Goal: Obtain resource: Download file/media

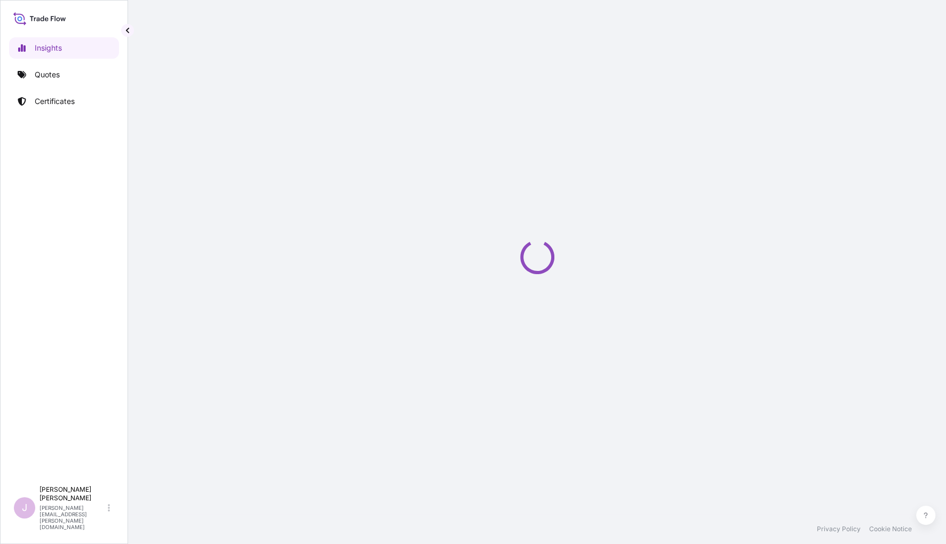
select select "2025"
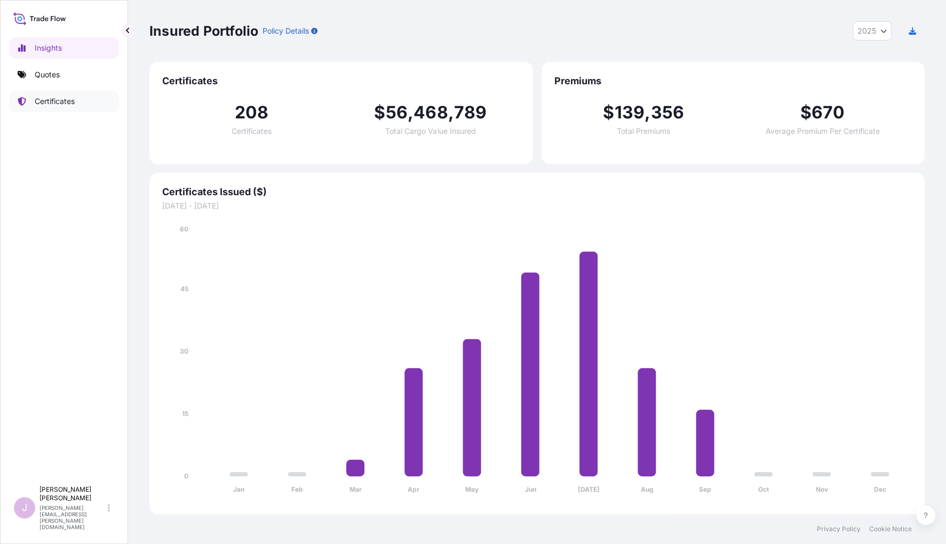
click at [50, 98] on p "Certificates" at bounding box center [55, 101] width 40 height 11
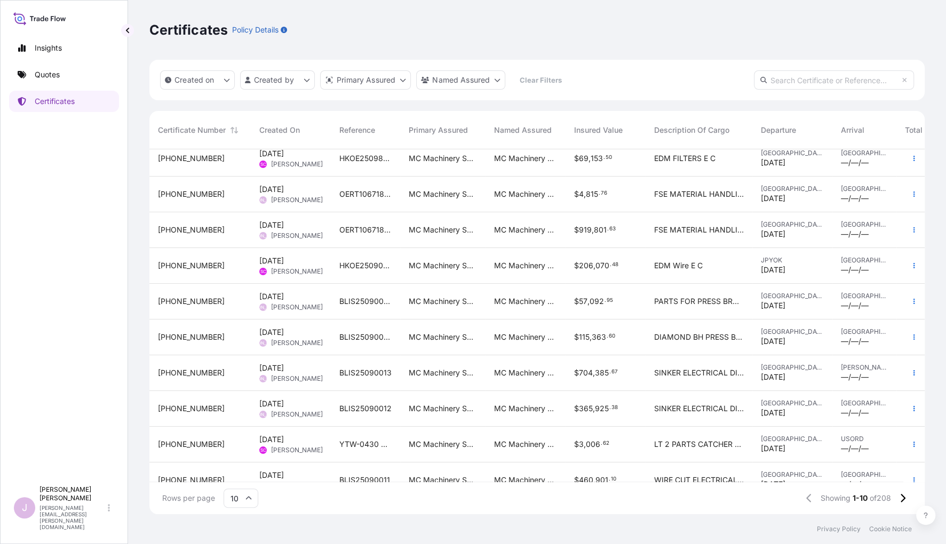
scroll to position [33, 0]
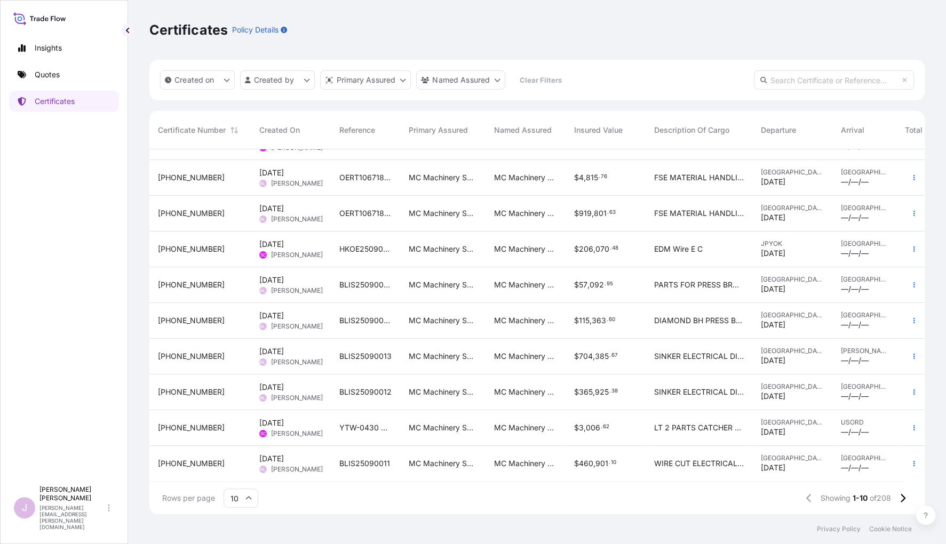
click at [247, 494] on input "10" at bounding box center [241, 498] width 35 height 19
click at [234, 469] on div "50" at bounding box center [241, 469] width 26 height 20
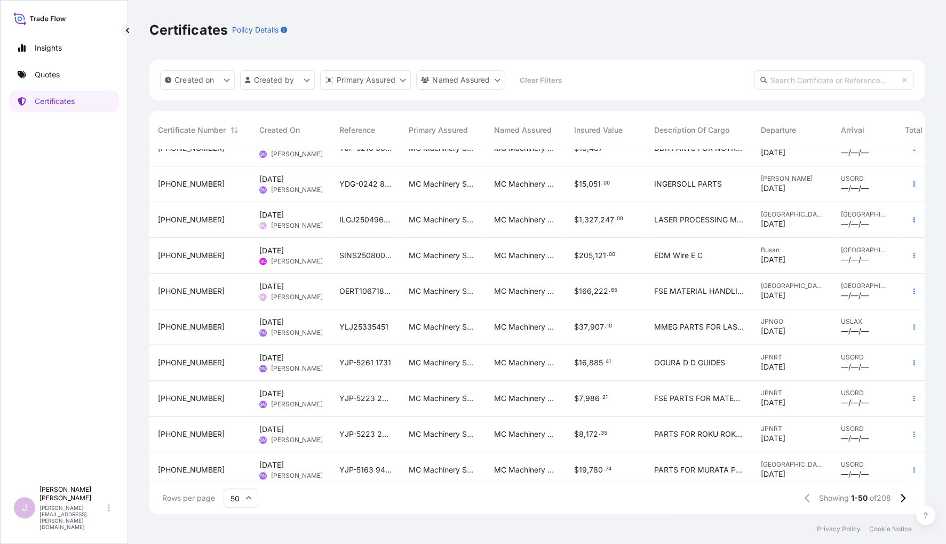
scroll to position [480, 0]
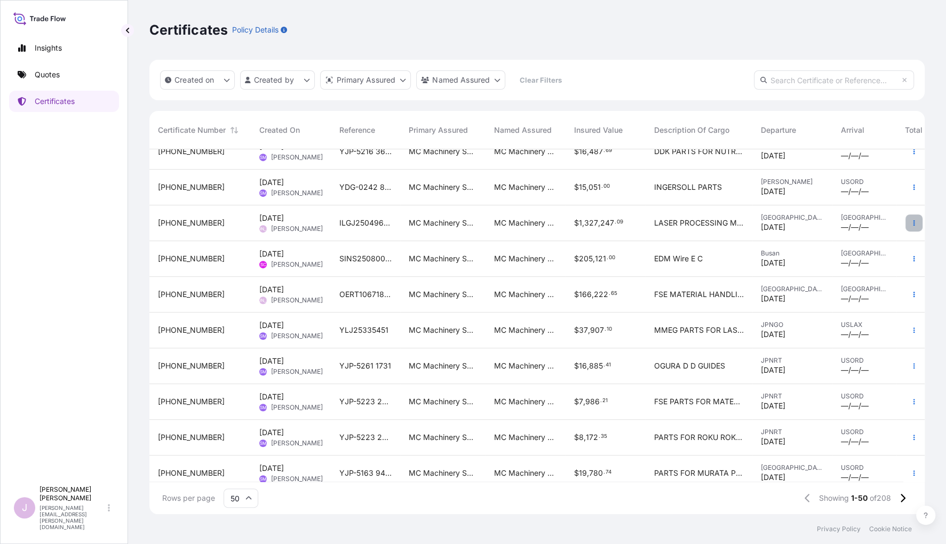
click at [911, 223] on icon "button" at bounding box center [914, 223] width 6 height 6
click at [848, 228] on p "Duplicate quote" at bounding box center [847, 225] width 56 height 11
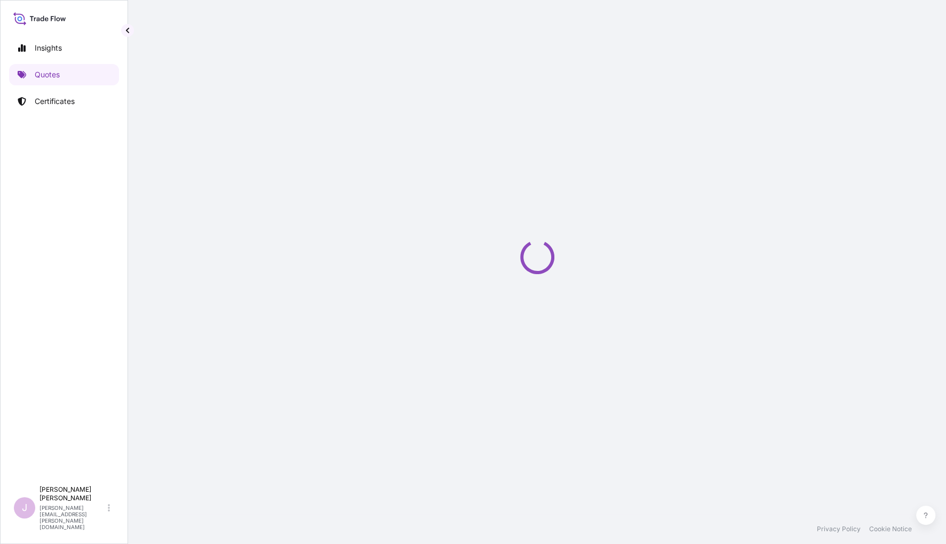
select select "Ocean Vessel"
select select "Road / Inland"
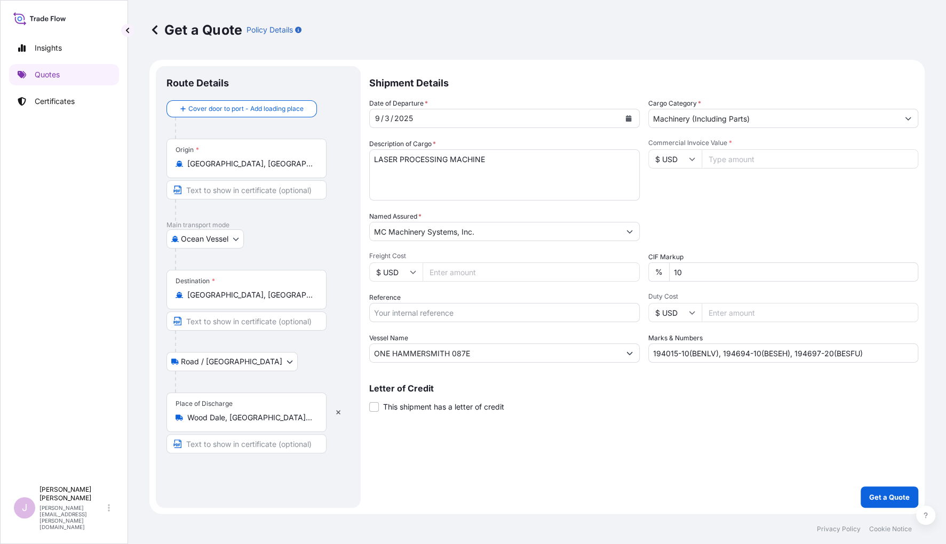
click at [628, 117] on icon "Calendar" at bounding box center [628, 118] width 6 height 6
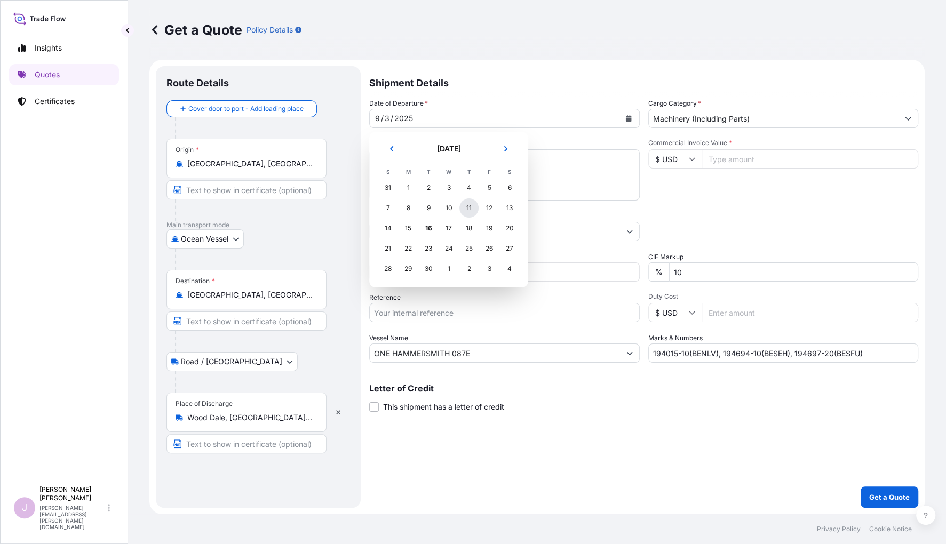
click at [520, 207] on section "September 2025 September 2025 S M T W T F S 31 1 2 3 4 5 6 7 8 9 10 11 12 13 14…" at bounding box center [448, 210] width 159 height 156
click at [469, 209] on div "11" at bounding box center [468, 208] width 19 height 19
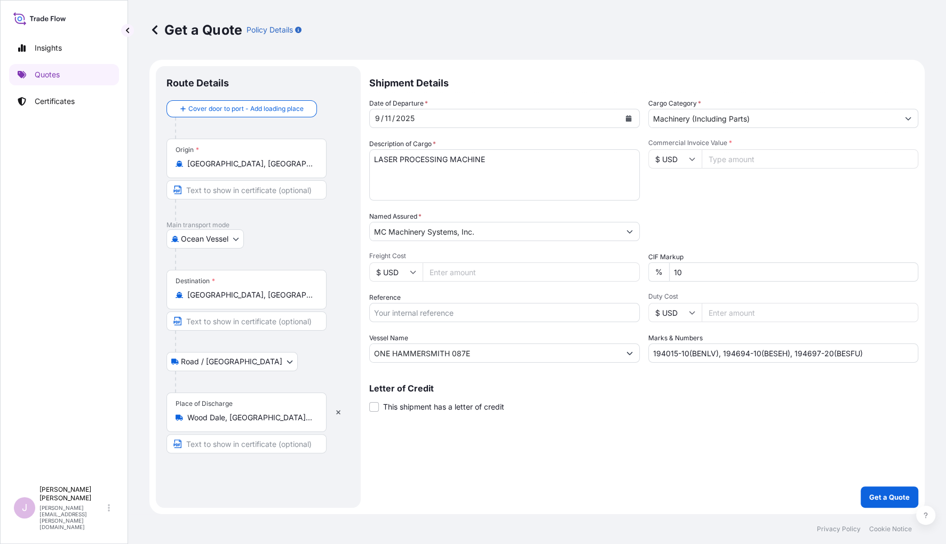
click at [445, 274] on input "Freight Cost" at bounding box center [531, 272] width 217 height 19
paste input "151545.64"
type input "151545.64"
drag, startPoint x: 387, startPoint y: 314, endPoint x: 438, endPoint y: 297, distance: 53.3
click at [403, 310] on input "Reference" at bounding box center [504, 312] width 271 height 19
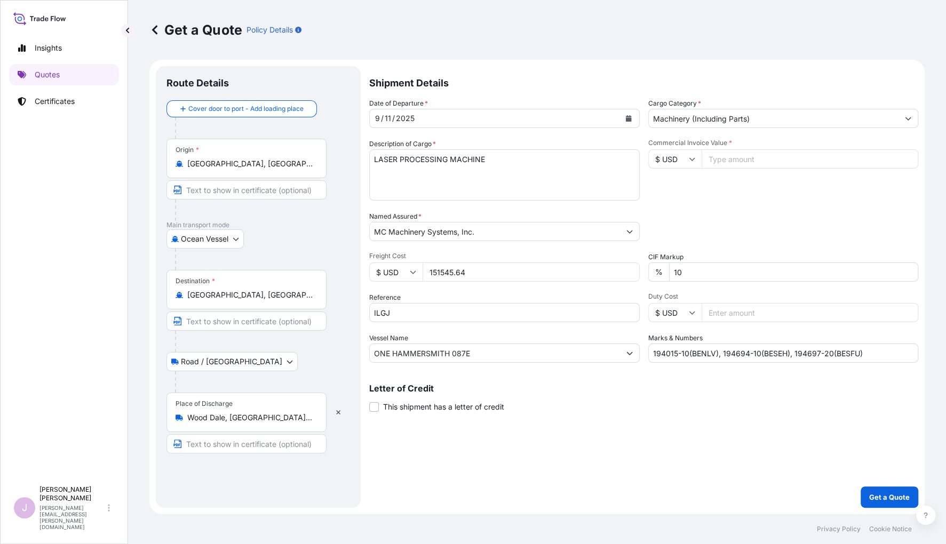
click at [405, 312] on input "ILGJ" at bounding box center [504, 312] width 271 height 19
type input "ILGJ2505002301"
drag, startPoint x: 484, startPoint y: 351, endPoint x: 225, endPoint y: 350, distance: 259.4
click at [225, 350] on form "Route Details Cover door to port - Add loading place Place of loading Road / In…" at bounding box center [536, 287] width 775 height 455
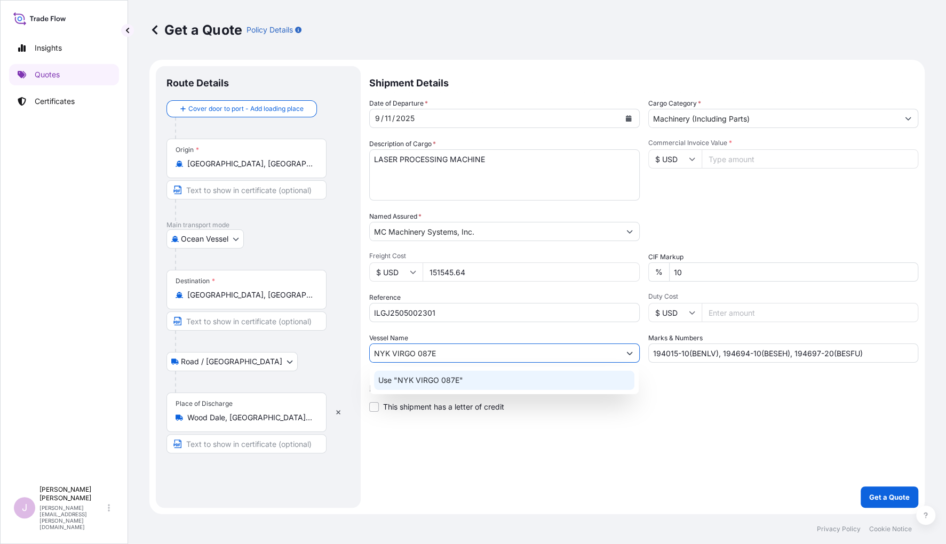
type input "NYK VIRGO 087E"
drag, startPoint x: 732, startPoint y: 159, endPoint x: 754, endPoint y: 157, distance: 22.0
click at [734, 159] on input "Commercial Invoice Value *" at bounding box center [810, 158] width 217 height 19
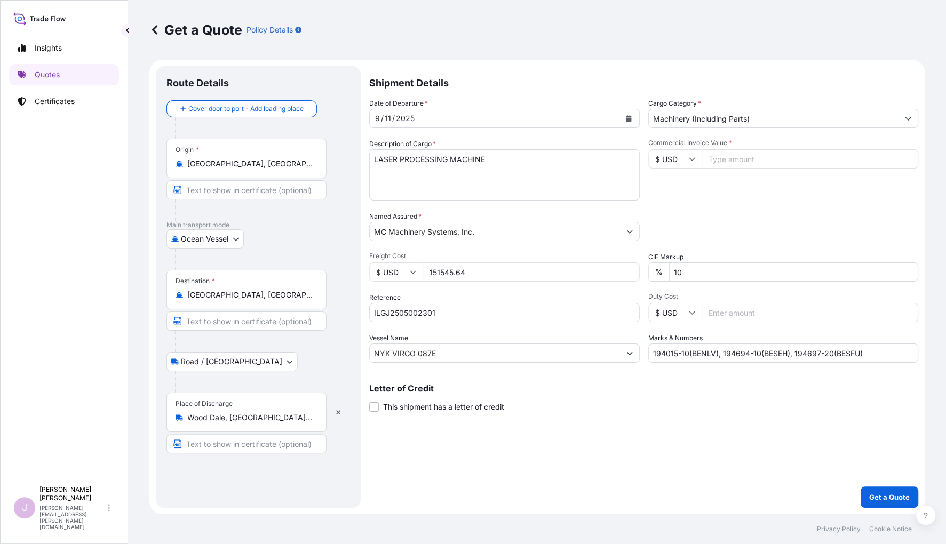
paste input "2165805.54"
type input "2165805.54"
drag, startPoint x: 770, startPoint y: 353, endPoint x: 468, endPoint y: 366, distance: 301.8
click at [469, 367] on div "Shipment Details Date of Departure * 9 / 11 / 2025 Cargo Category * Machinery (…" at bounding box center [643, 287] width 549 height 442
click at [680, 353] on input "Marks & Numbers" at bounding box center [783, 353] width 271 height 19
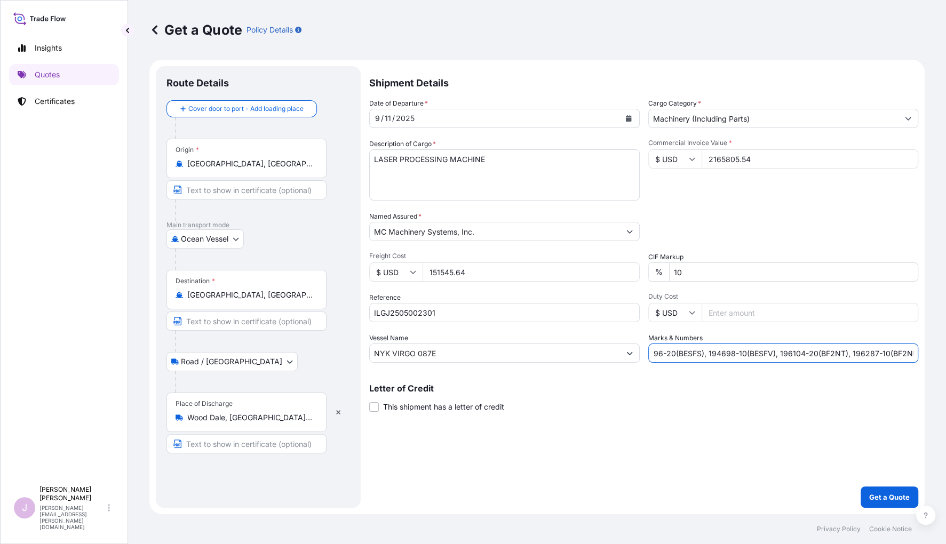
scroll to position [0, 163]
type input "194014-10(BENLU), 194696-10(BESFQ), 194696-20(BESFS), 194698-10(BESFV), 196104-…"
click at [883, 494] on p "Get a Quote" at bounding box center [889, 497] width 41 height 11
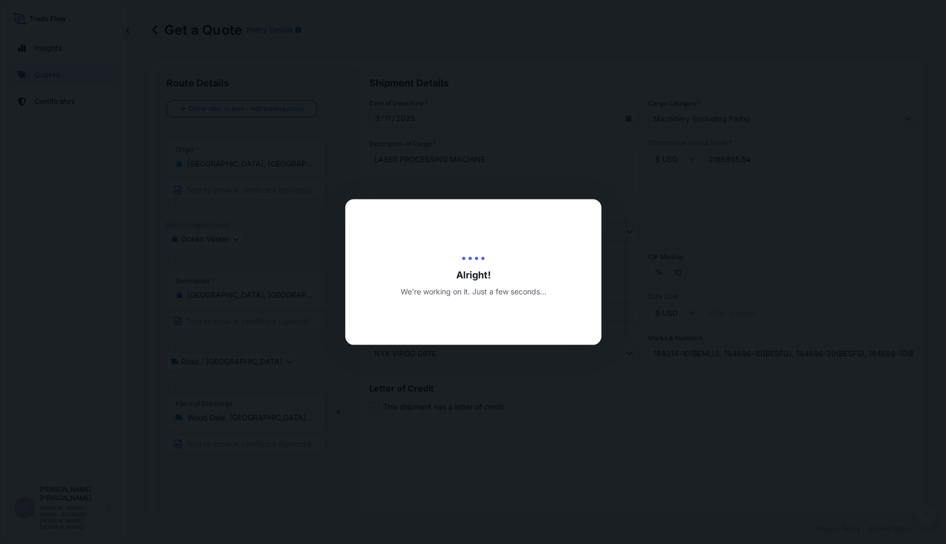
type input "09/16/2025"
select select "Ocean Vessel"
select select "Road / Inland"
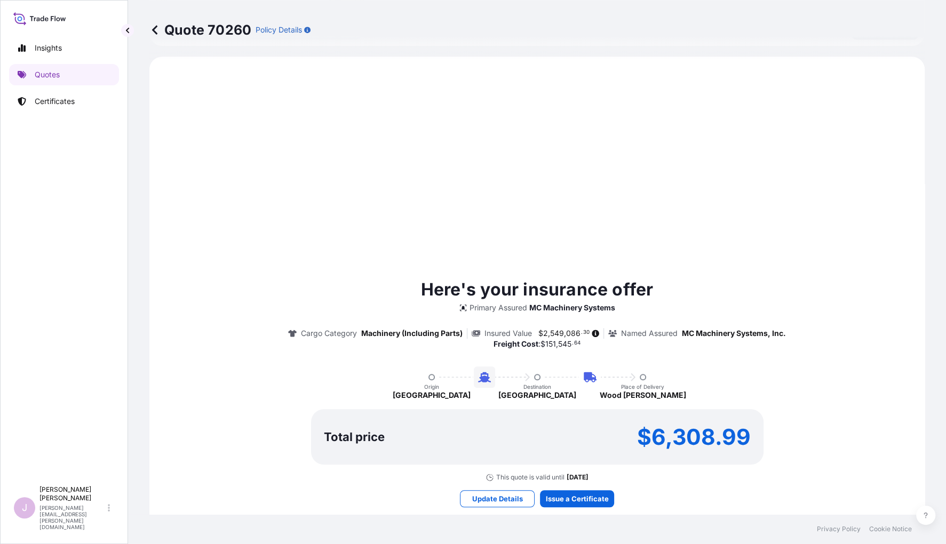
scroll to position [427, 0]
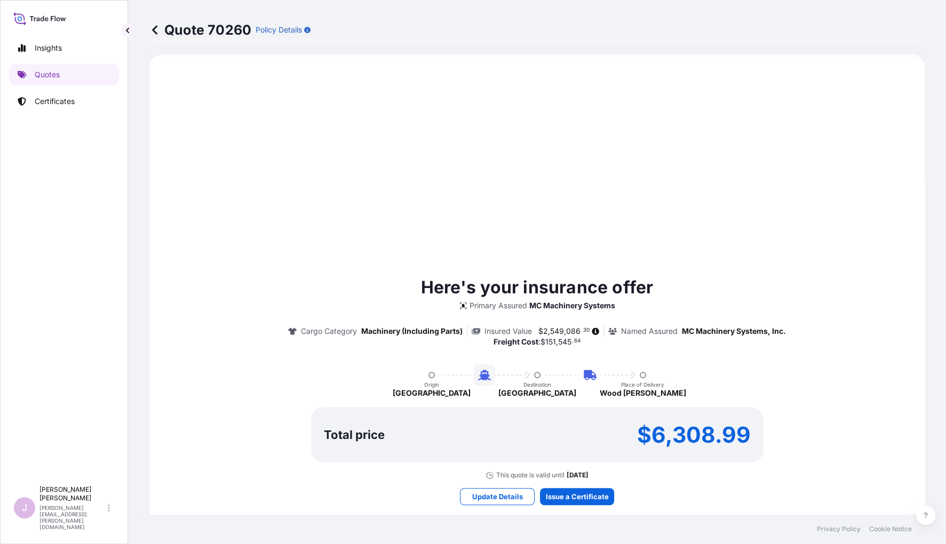
click at [741, 295] on div "Here's your insurance offer Primary Assured MC Machinery Systems Cargo Category…" at bounding box center [537, 377] width 746 height 205
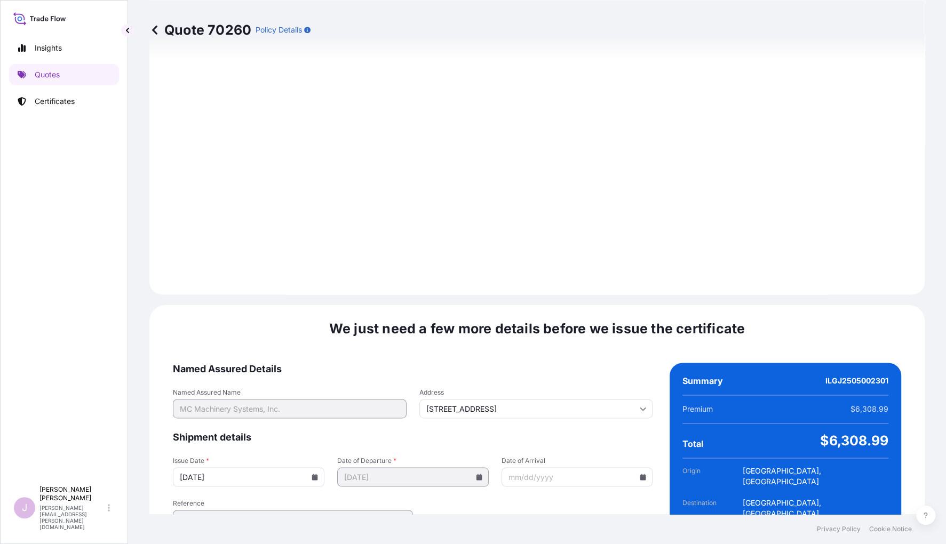
scroll to position [1206, 0]
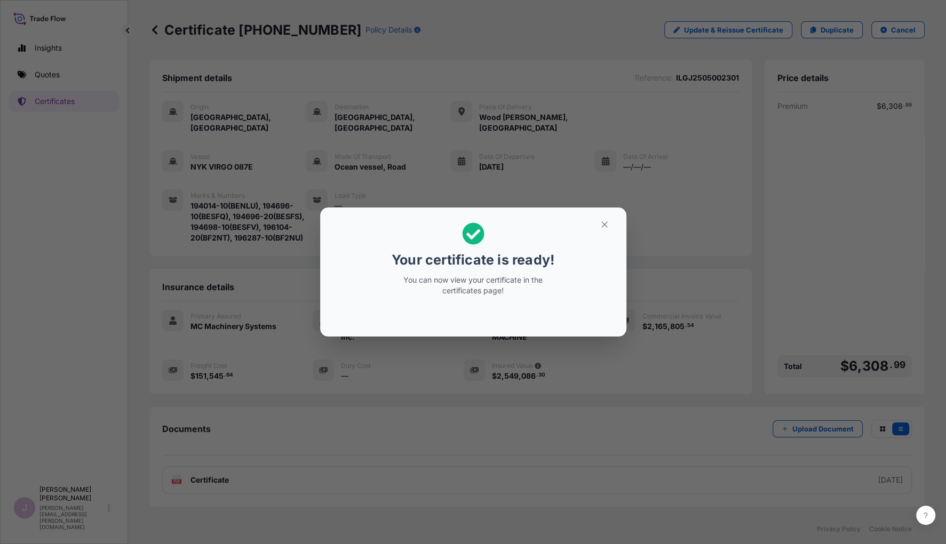
drag, startPoint x: 496, startPoint y: 255, endPoint x: 526, endPoint y: 256, distance: 29.9
click at [496, 254] on p "Your certificate is ready!" at bounding box center [473, 259] width 163 height 17
click at [606, 222] on icon "button" at bounding box center [605, 225] width 10 height 10
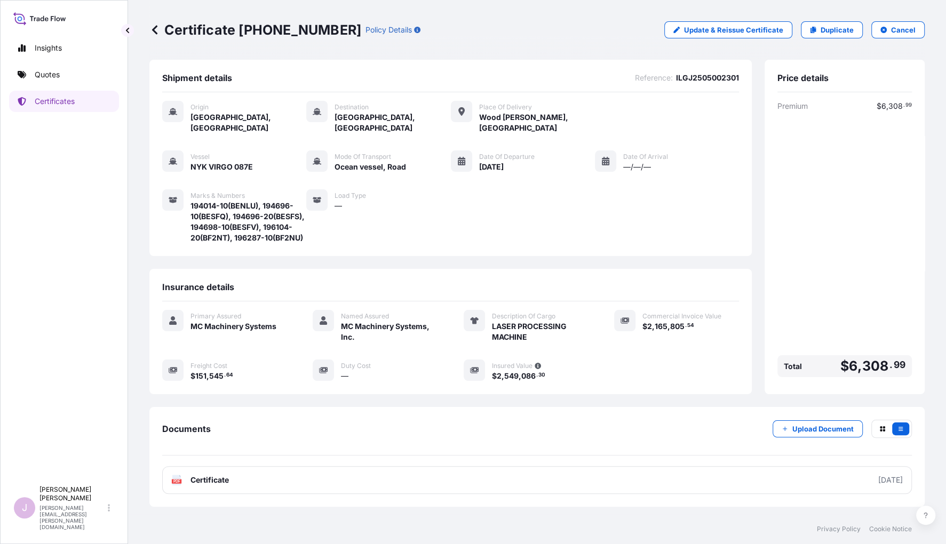
click at [692, 193] on div "Vessel NYK VIRGO 087E Mode of Transport Ocean vessel, Road Date of Departure 09…" at bounding box center [450, 196] width 577 height 93
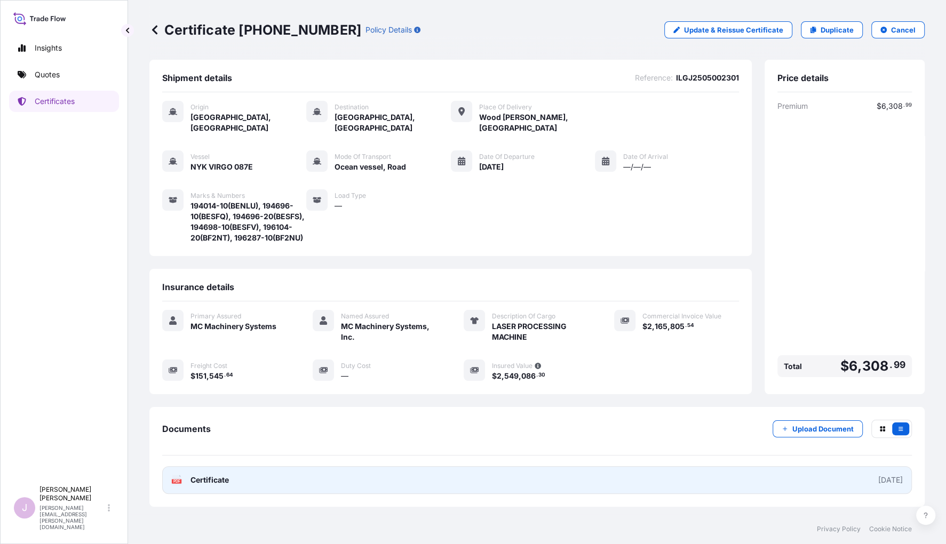
click at [209, 474] on link "PDF Certificate 2025-09-16" at bounding box center [537, 480] width 750 height 28
